Goal: Check status: Check status

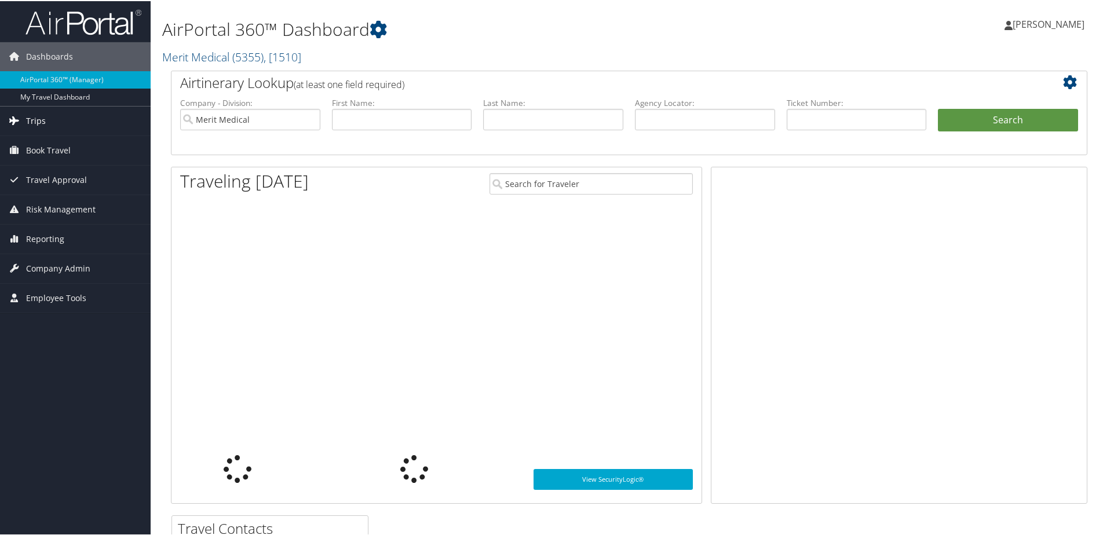
click at [41, 119] on span "Trips" at bounding box center [36, 119] width 20 height 29
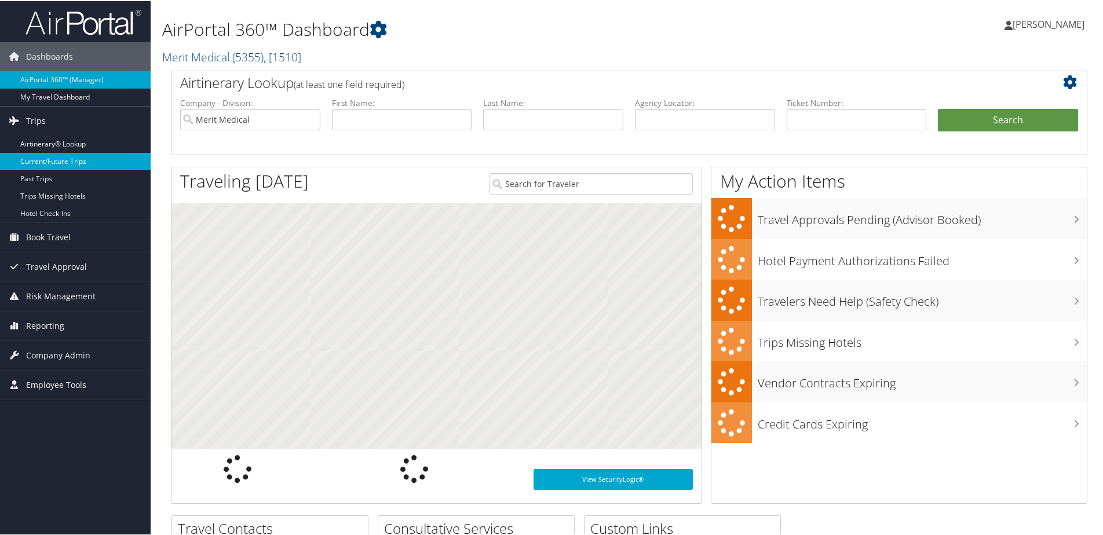
click at [44, 159] on link "Current/Future Trips" at bounding box center [75, 160] width 151 height 17
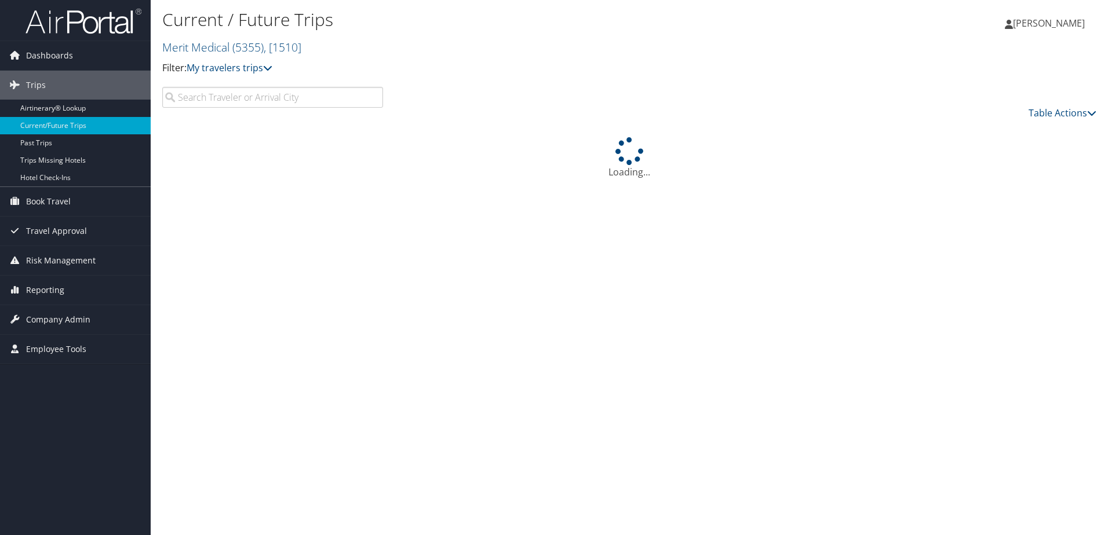
click at [272, 96] on input "search" at bounding box center [272, 97] width 221 height 21
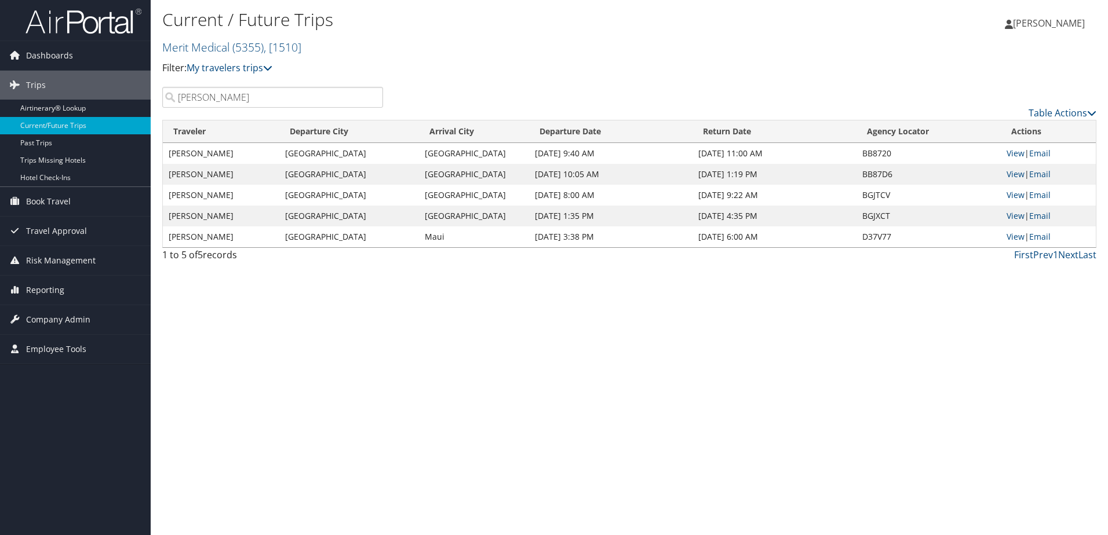
type input "[PERSON_NAME]"
